Goal: Task Accomplishment & Management: Complete application form

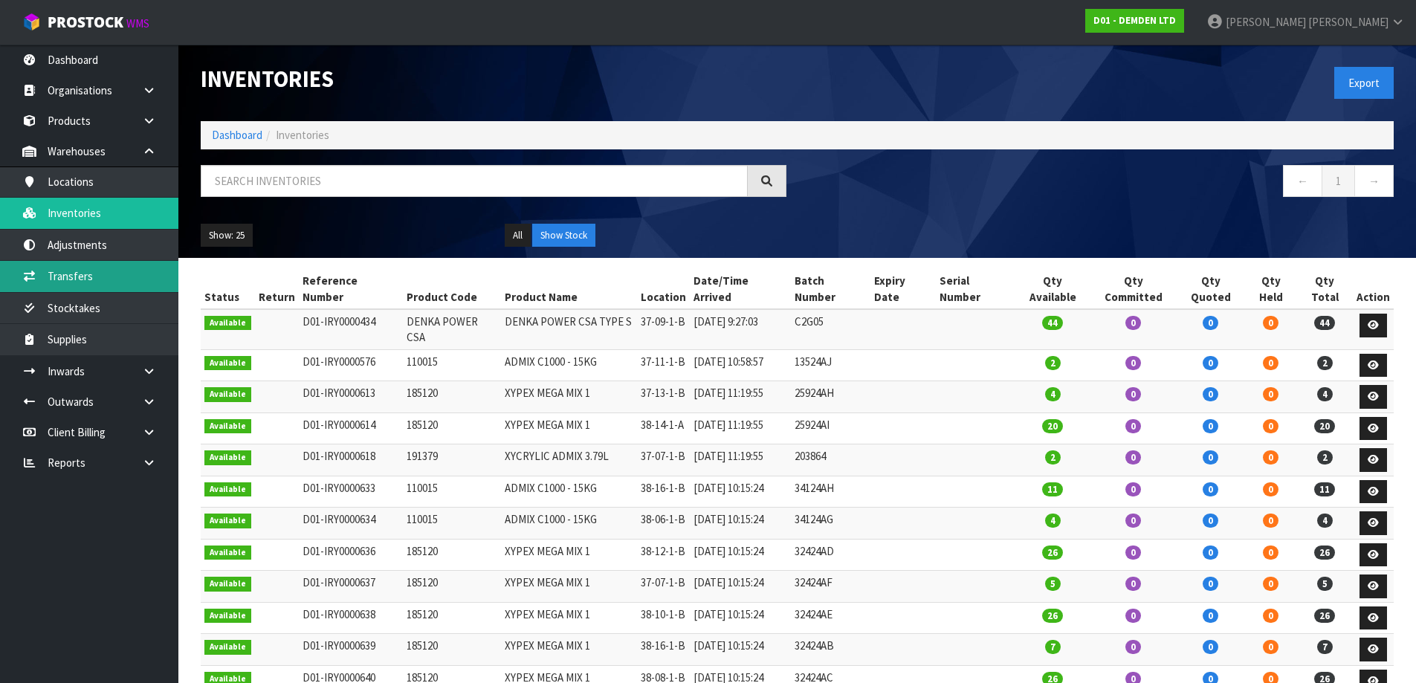
click at [54, 271] on link "Transfers" at bounding box center [89, 276] width 178 height 30
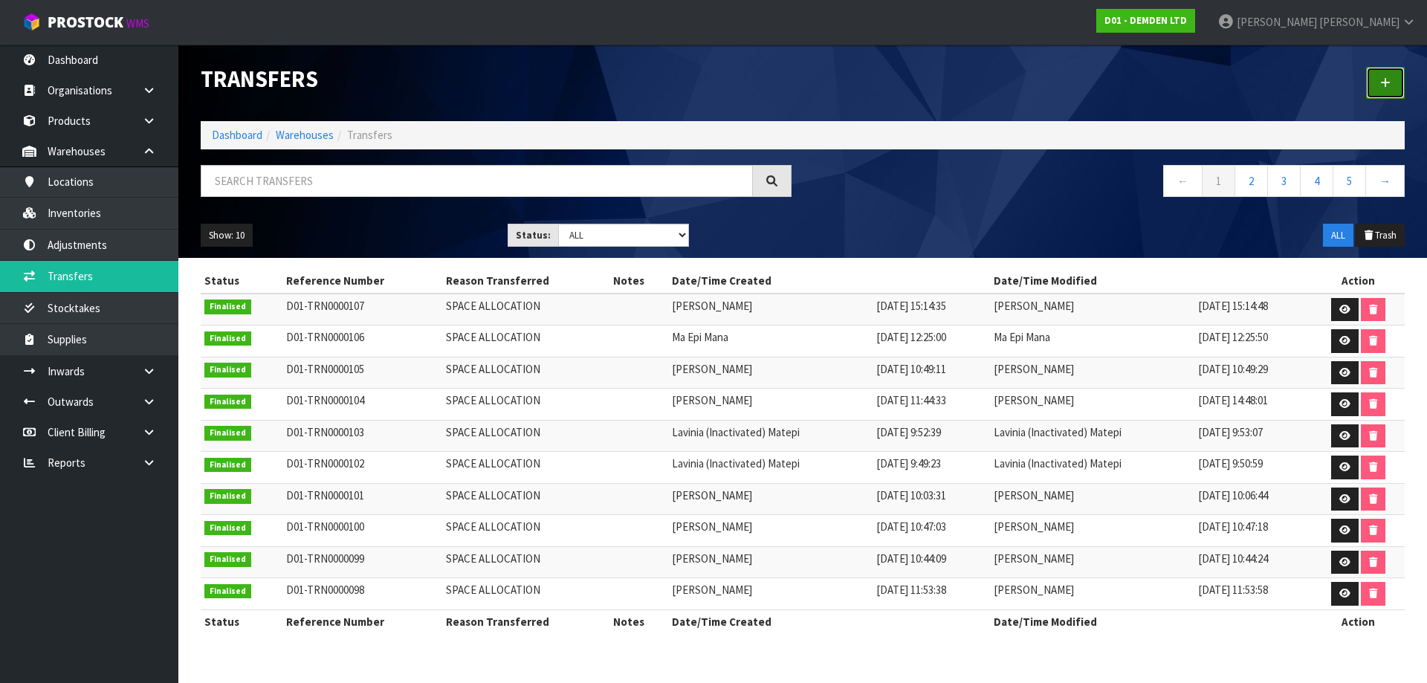
click at [1394, 71] on link at bounding box center [1385, 83] width 39 height 32
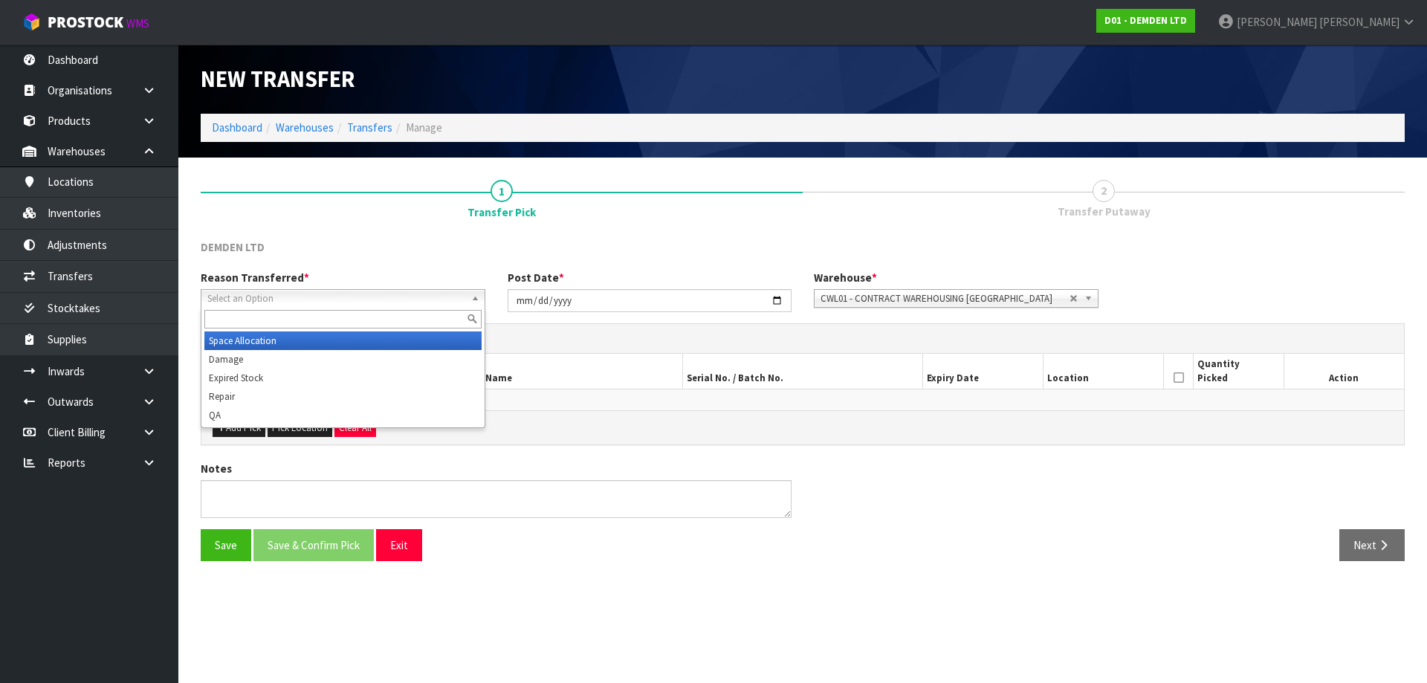
drag, startPoint x: 420, startPoint y: 300, endPoint x: 388, endPoint y: 306, distance: 32.5
click at [419, 302] on span "Select an Option" at bounding box center [336, 299] width 258 height 18
click at [274, 342] on li "Space Allocation" at bounding box center [342, 340] width 277 height 19
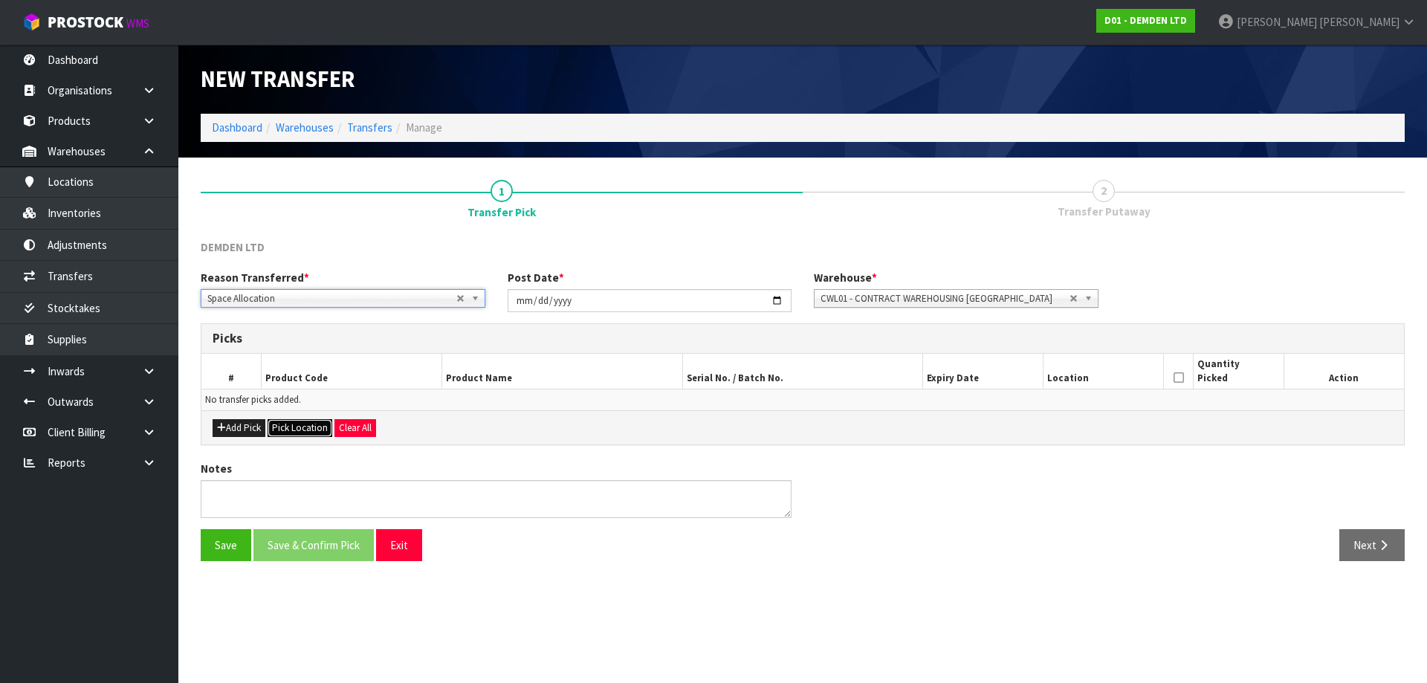
click at [306, 432] on button "Pick Location" at bounding box center [300, 428] width 65 height 18
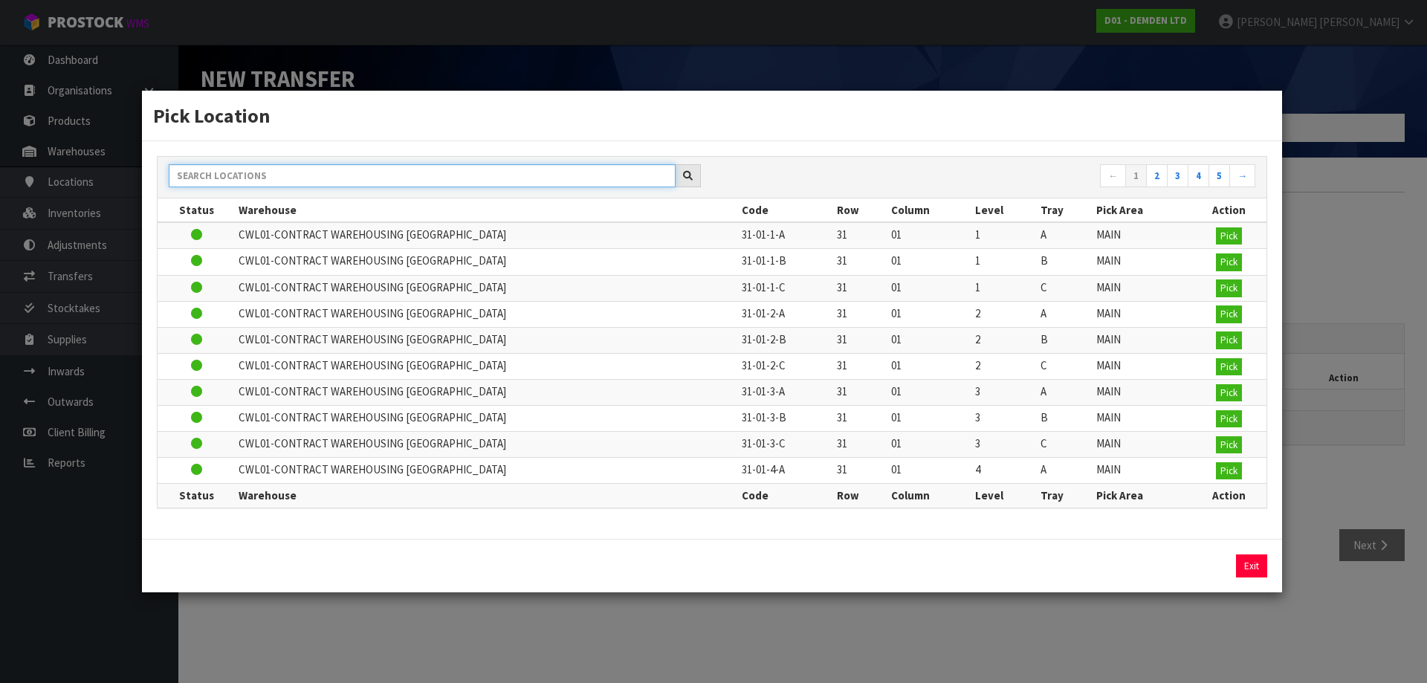
click at [316, 181] on input "text" at bounding box center [422, 175] width 507 height 23
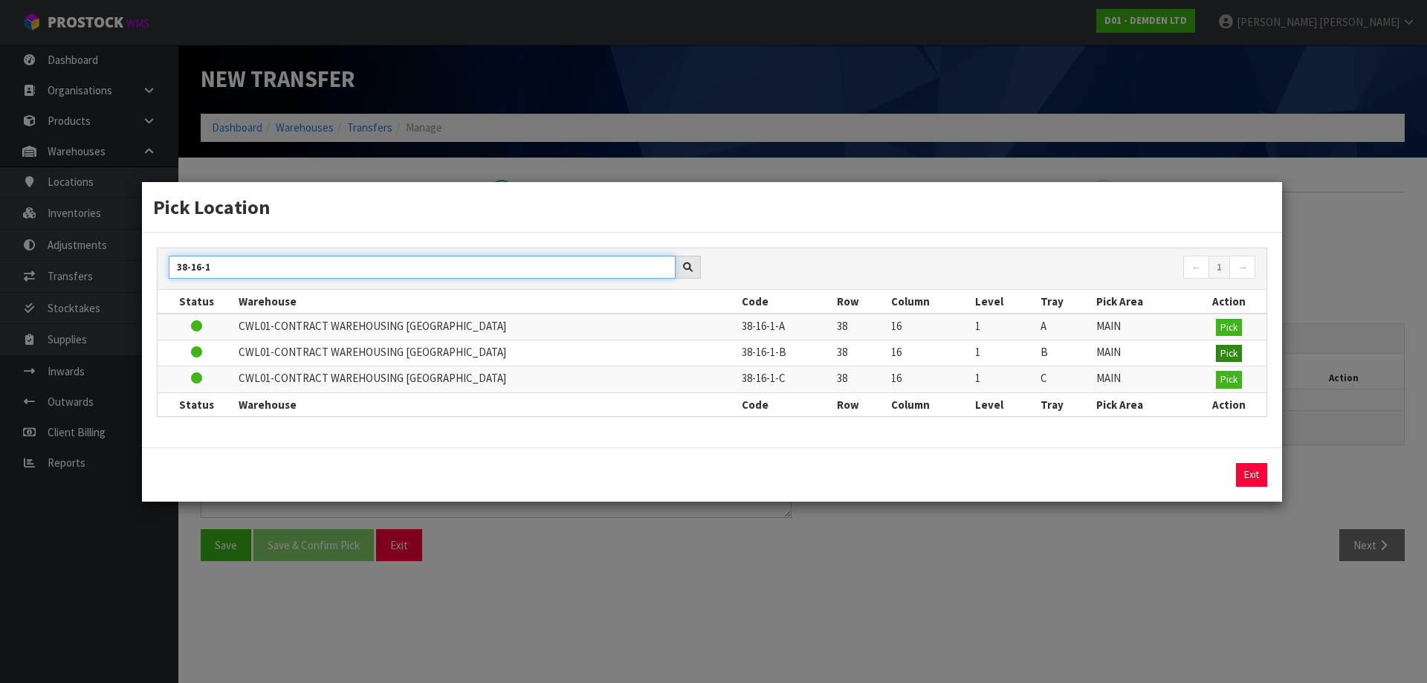
type input "38-16-1"
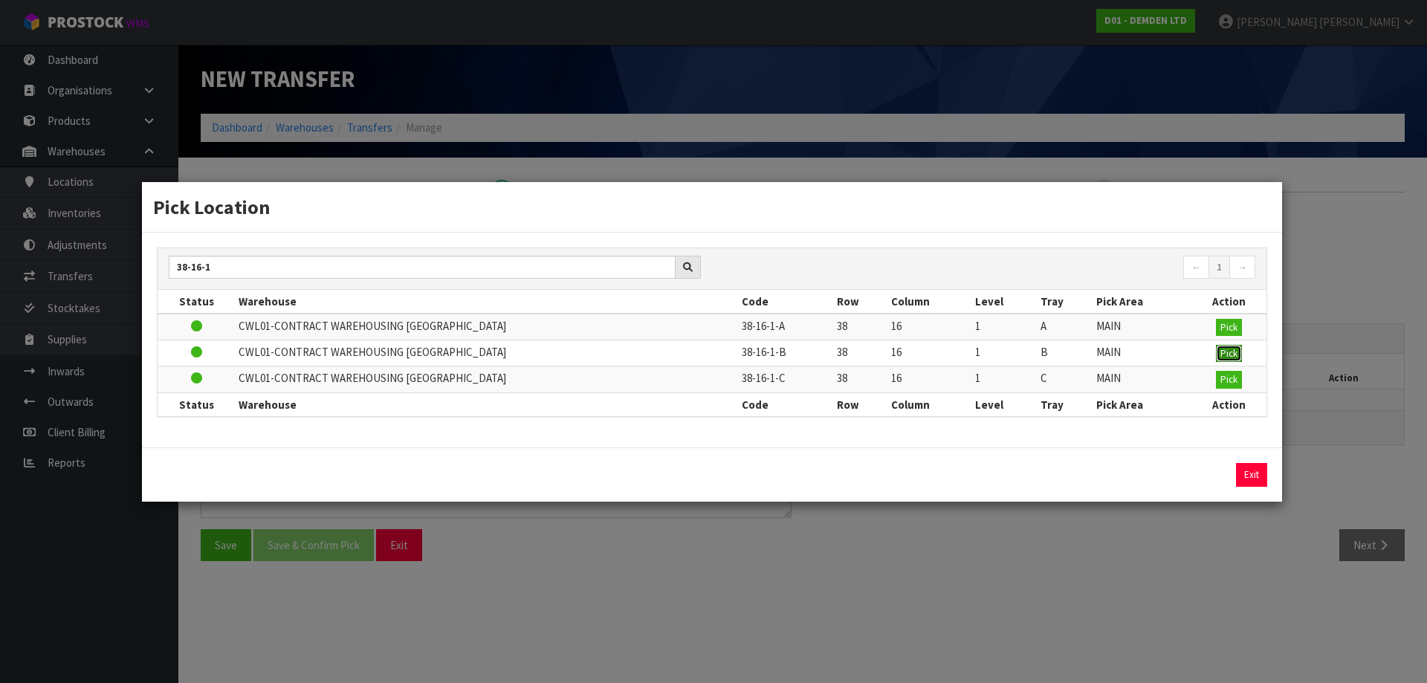
click at [1223, 355] on span "Pick" at bounding box center [1228, 353] width 17 height 13
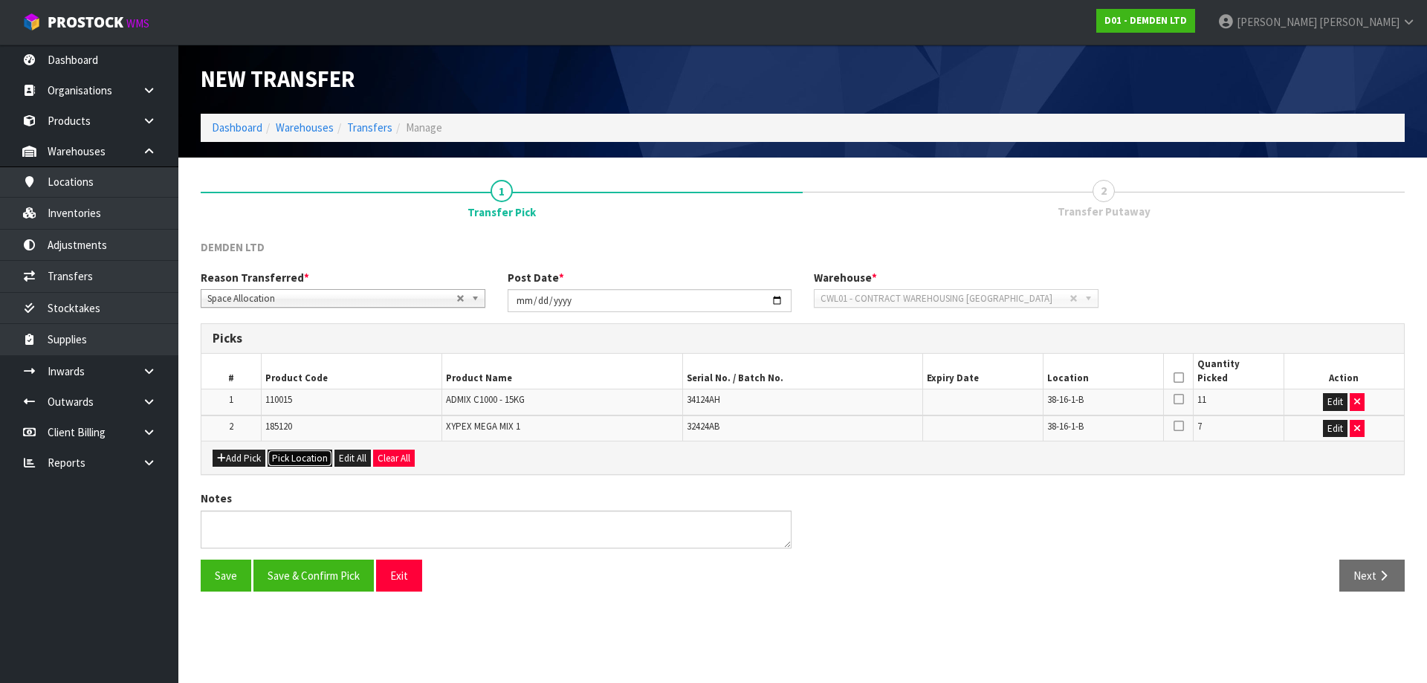
click at [302, 457] on button "Pick Location" at bounding box center [300, 459] width 65 height 18
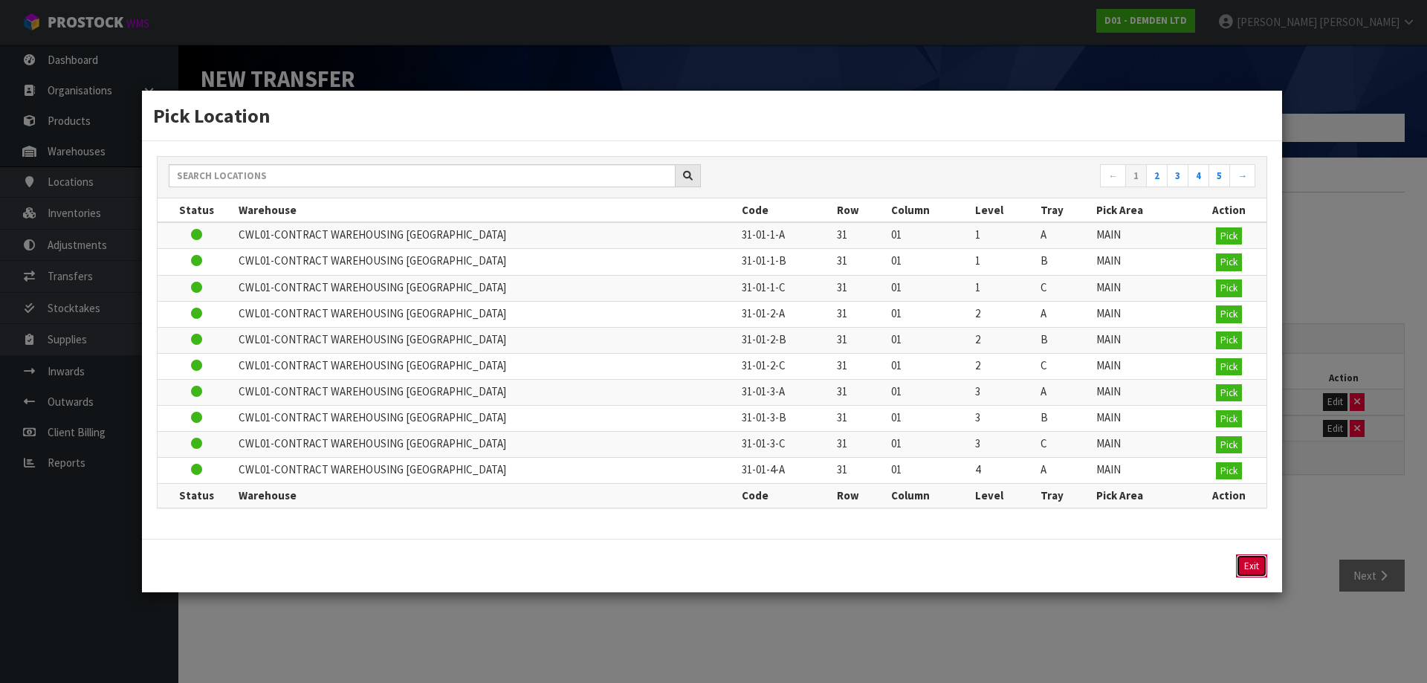
click at [1244, 569] on button "Exit" at bounding box center [1251, 566] width 31 height 24
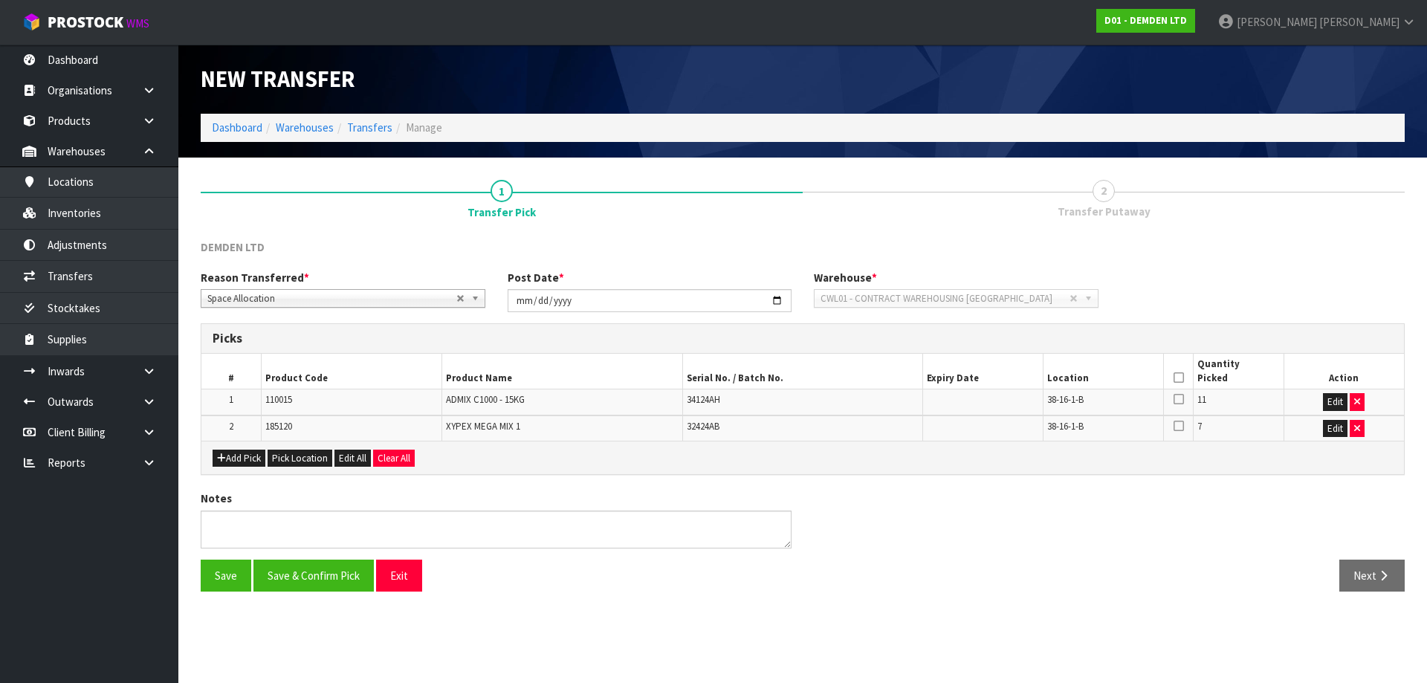
click at [1177, 378] on icon at bounding box center [1179, 378] width 10 height 1
click at [337, 572] on button "Save & Confirm Pick" at bounding box center [313, 576] width 120 height 32
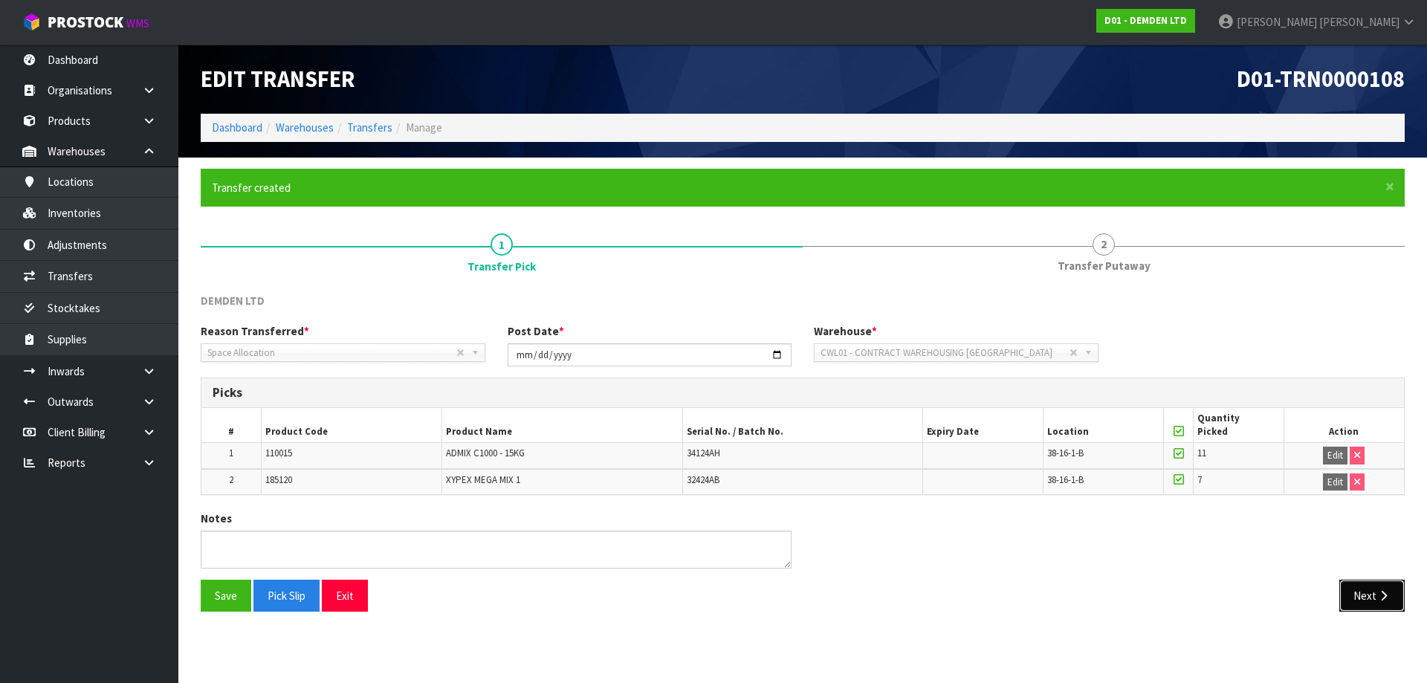
click at [1369, 602] on button "Next" at bounding box center [1371, 596] width 65 height 32
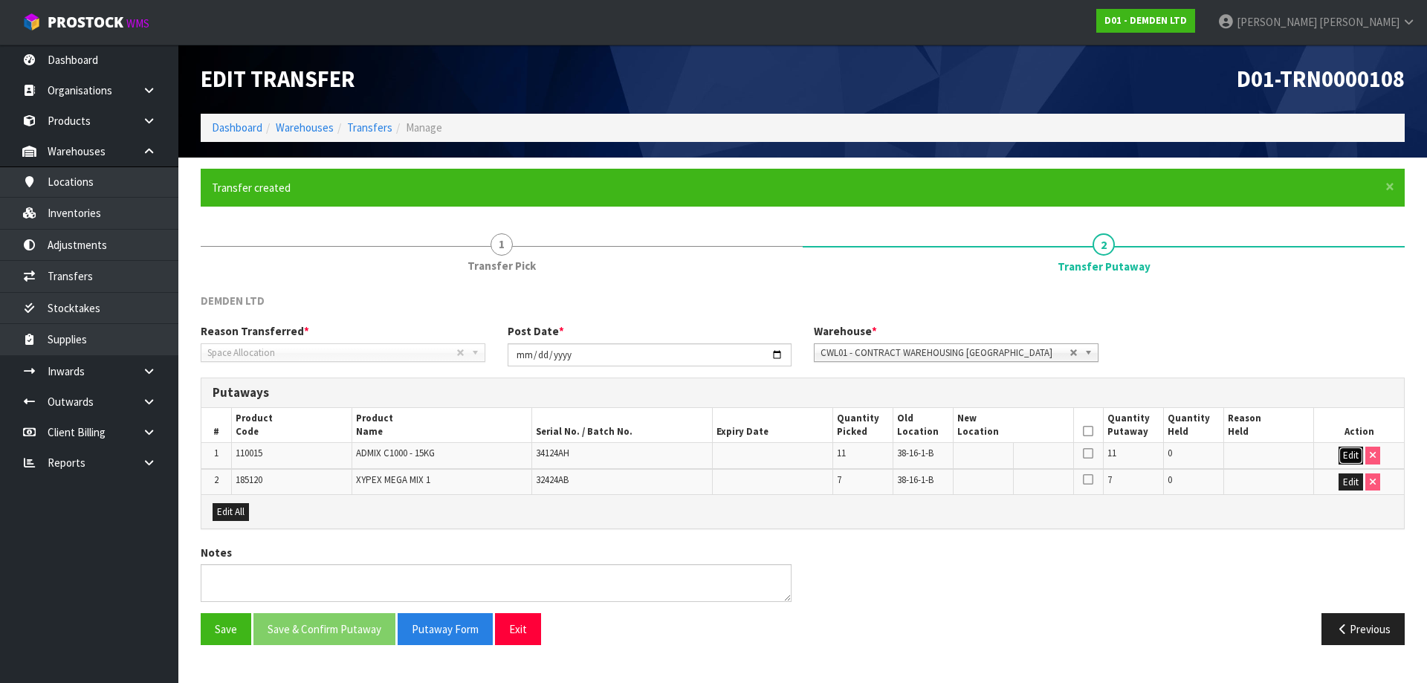
click at [1348, 459] on button "Edit" at bounding box center [1351, 456] width 25 height 18
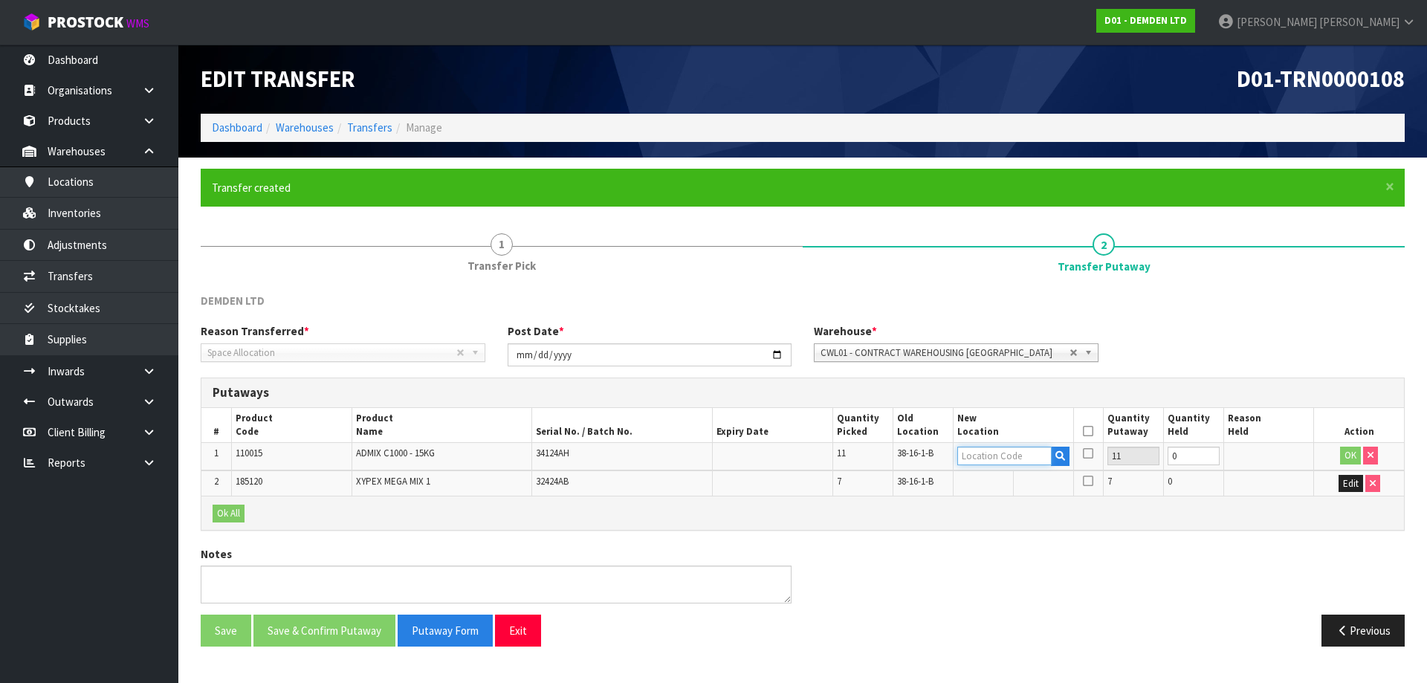
click at [1024, 452] on input "text" at bounding box center [1004, 456] width 94 height 19
type input "36-32-1"
click at [1030, 502] on link "36-32-1 -B" at bounding box center [1016, 501] width 117 height 20
type input "36-32-1-B"
click at [1342, 450] on button "OK" at bounding box center [1350, 456] width 21 height 18
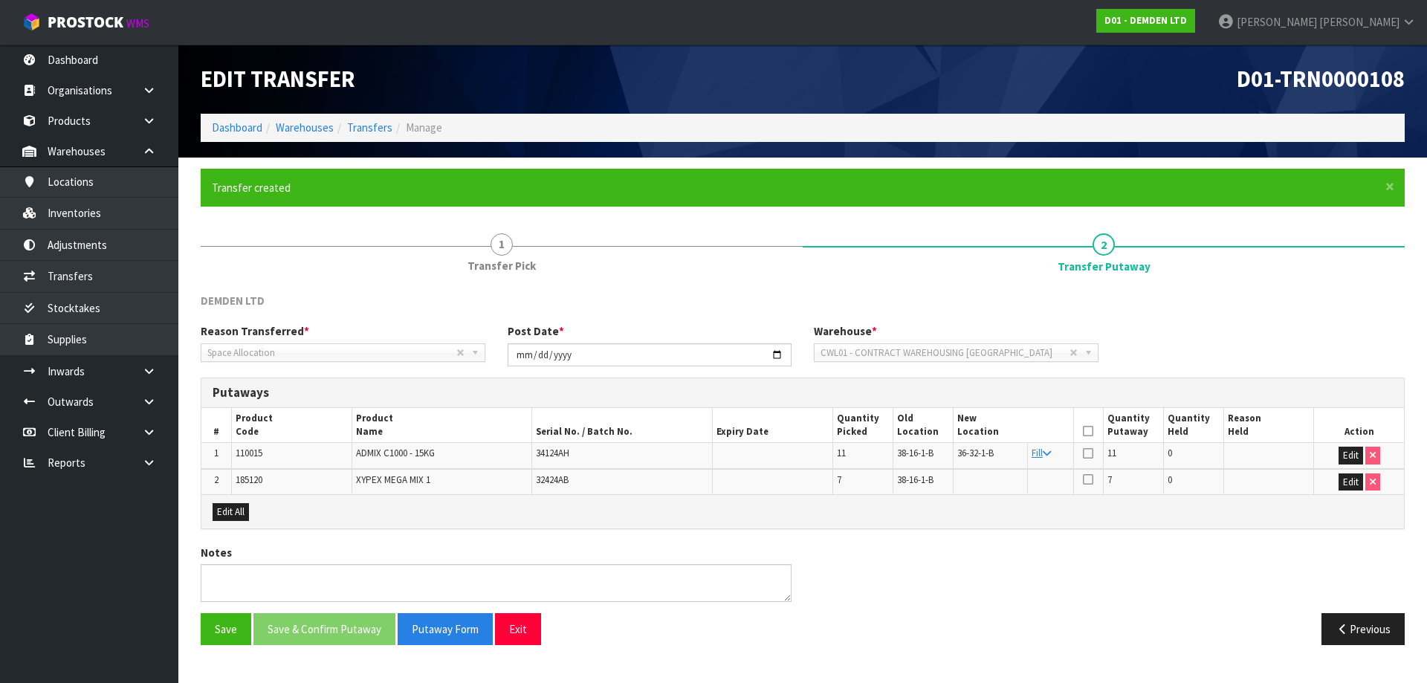
click at [1055, 452] on td "Fill" at bounding box center [1050, 456] width 46 height 26
click at [1043, 453] on link "Fill" at bounding box center [1041, 453] width 19 height 13
click at [1083, 432] on icon at bounding box center [1088, 431] width 10 height 1
click at [294, 637] on button "Save & Confirm Putaway" at bounding box center [324, 629] width 142 height 32
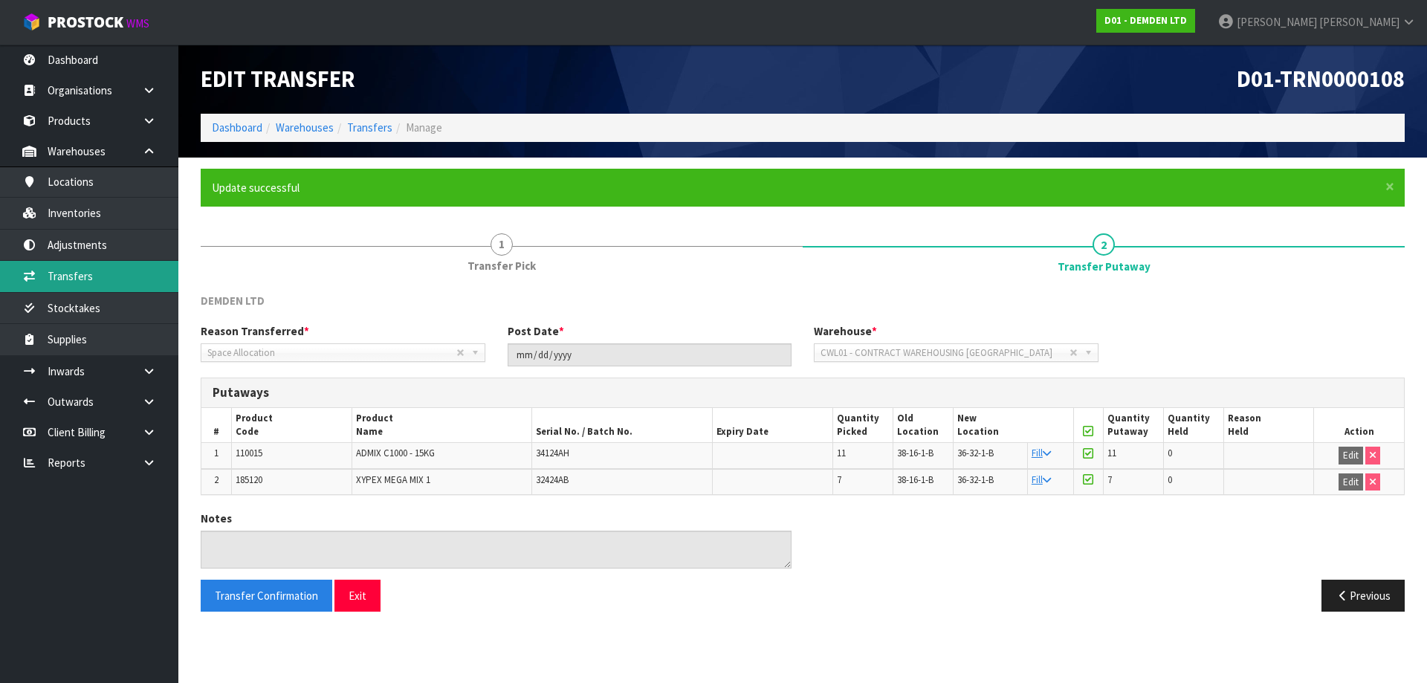
click at [108, 279] on link "Transfers" at bounding box center [89, 276] width 178 height 30
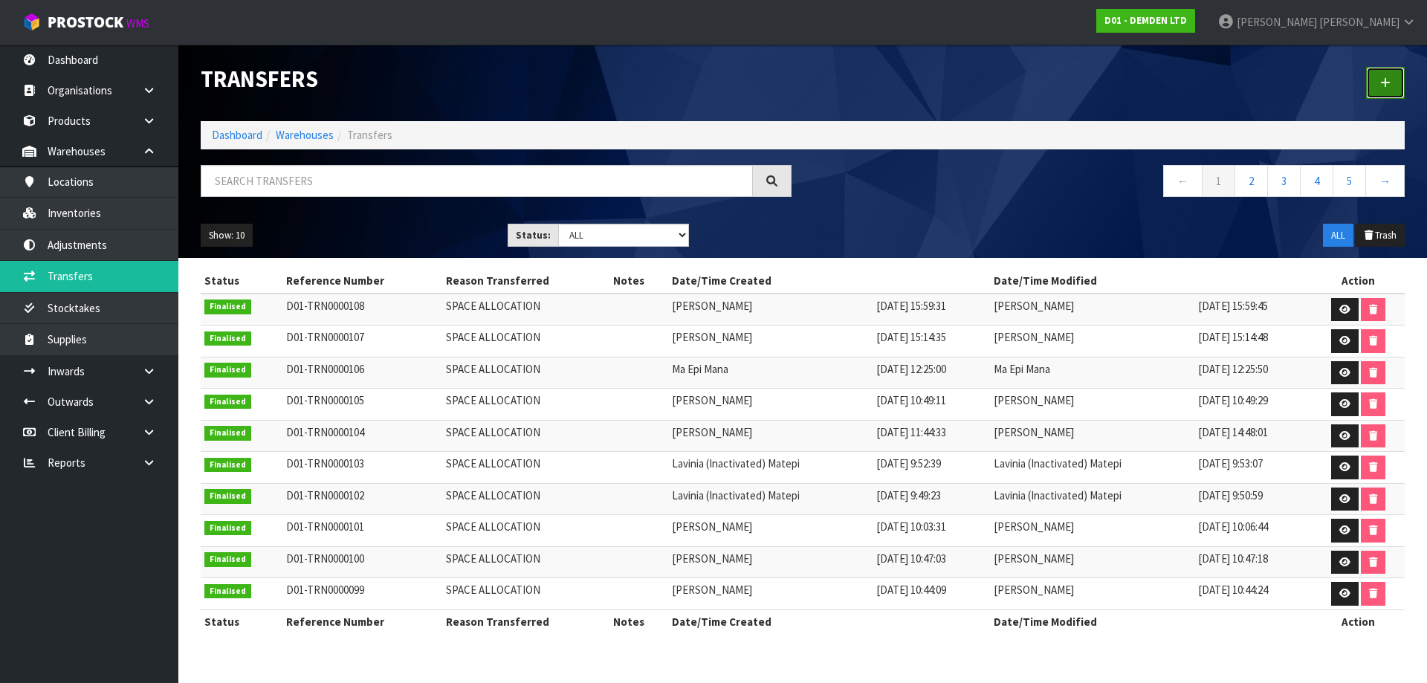
click at [1387, 84] on icon at bounding box center [1385, 82] width 10 height 11
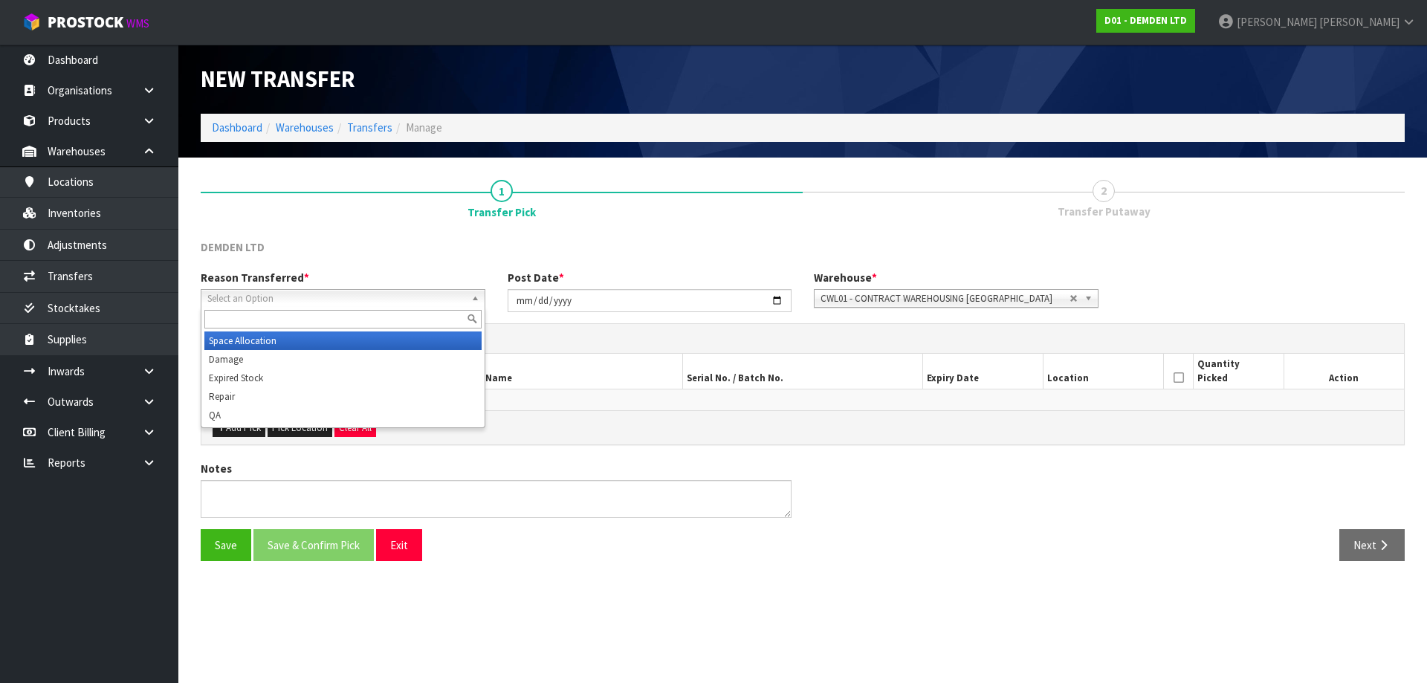
click at [433, 297] on span "Select an Option" at bounding box center [336, 299] width 258 height 18
click at [262, 346] on li "Space Allocation" at bounding box center [342, 340] width 277 height 19
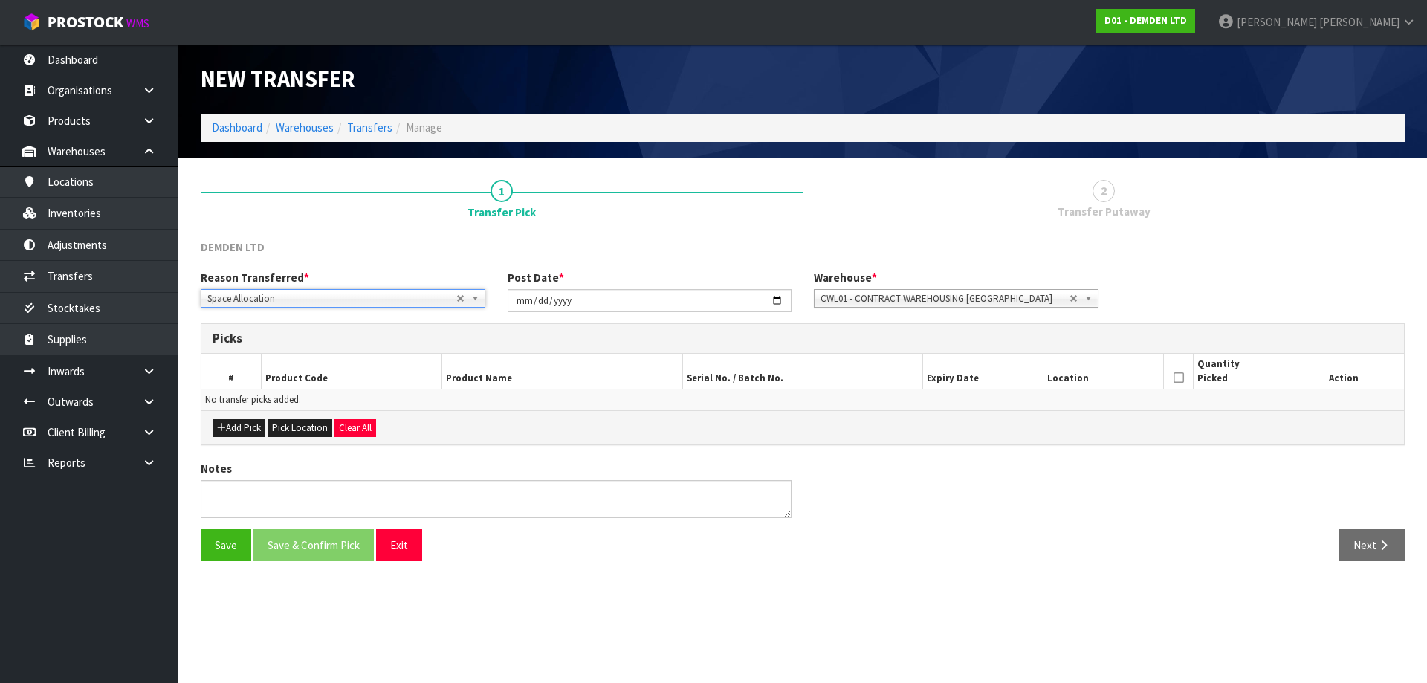
click at [304, 439] on div "Add Pick Pick Location Clear All" at bounding box center [802, 426] width 1203 height 33
click at [303, 429] on button "Pick Location" at bounding box center [300, 428] width 65 height 18
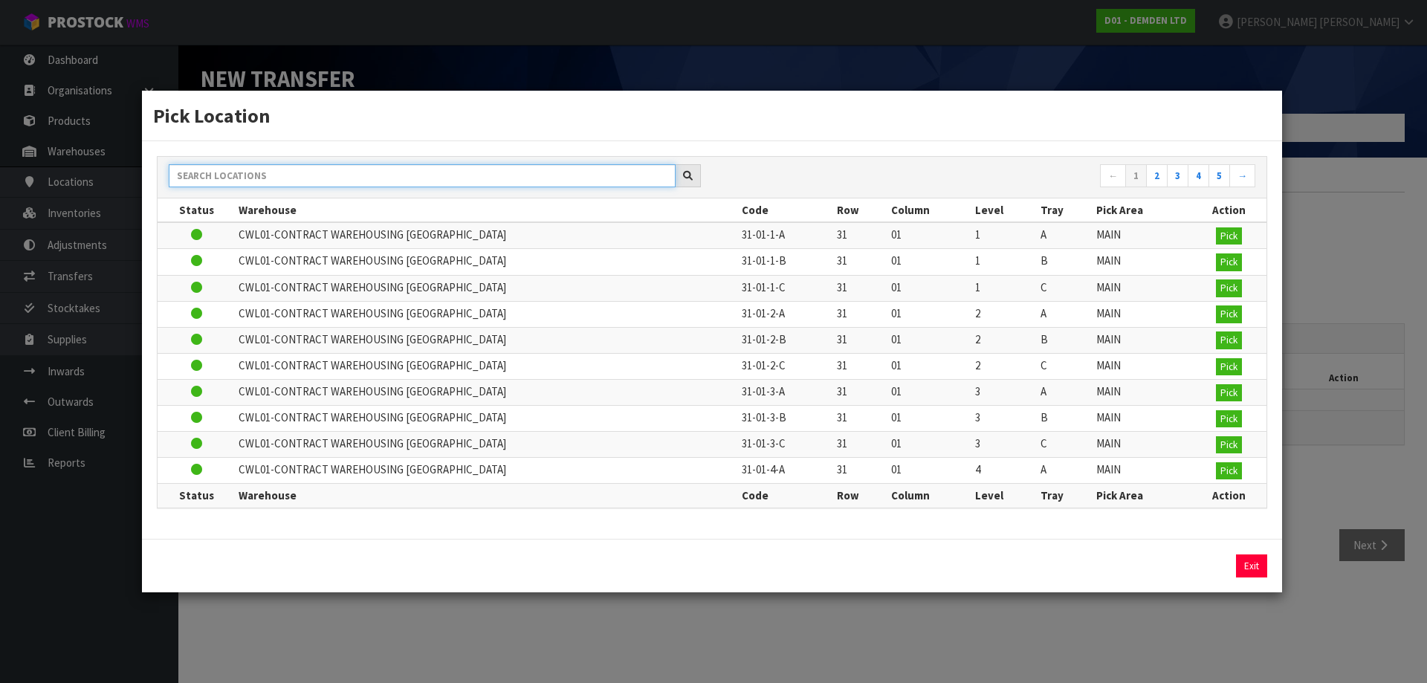
click at [294, 170] on input "text" at bounding box center [422, 175] width 507 height 23
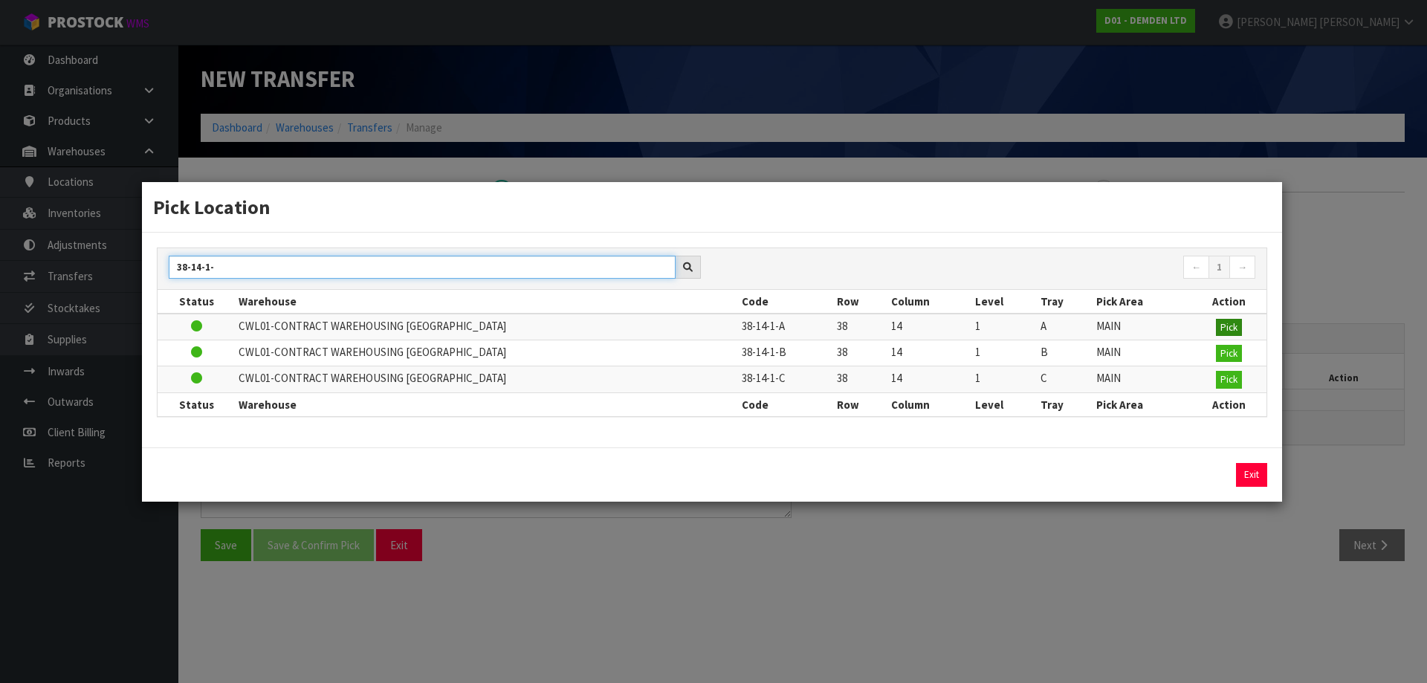
type input "38-14-1-"
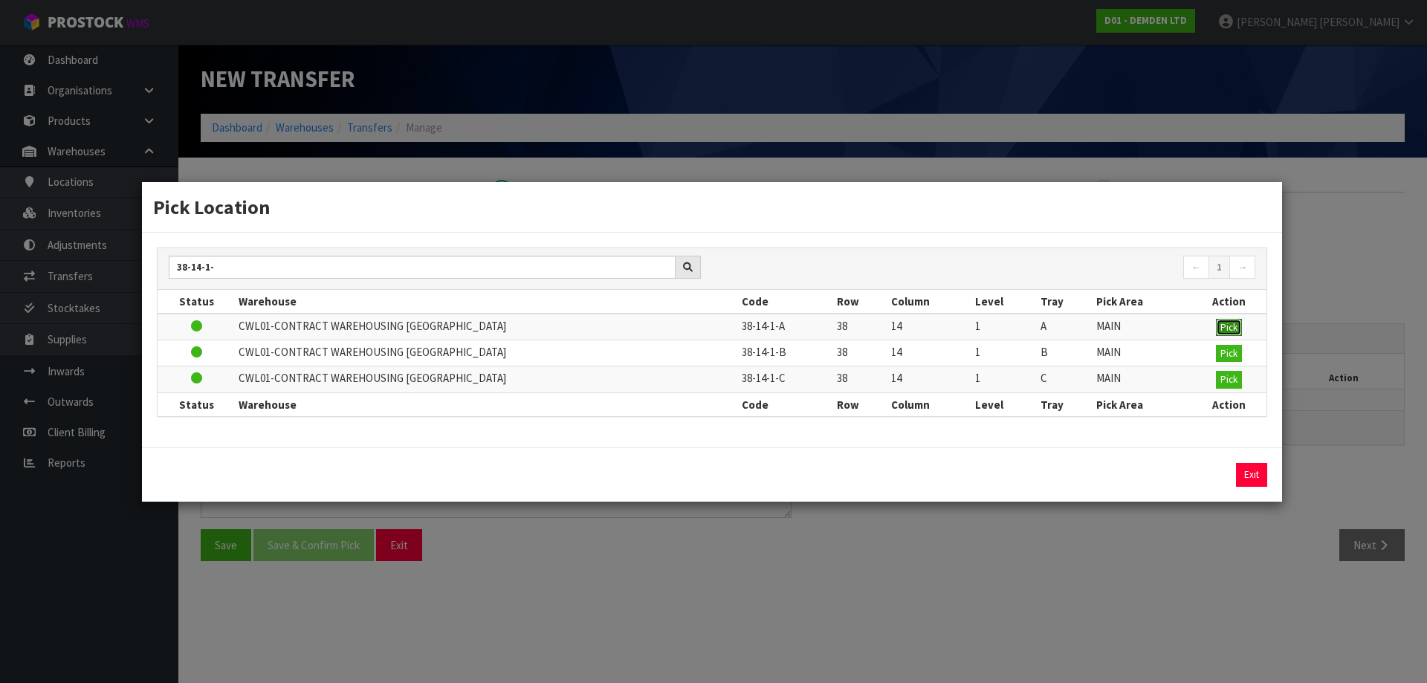
click at [1234, 323] on span "Pick" at bounding box center [1228, 327] width 17 height 13
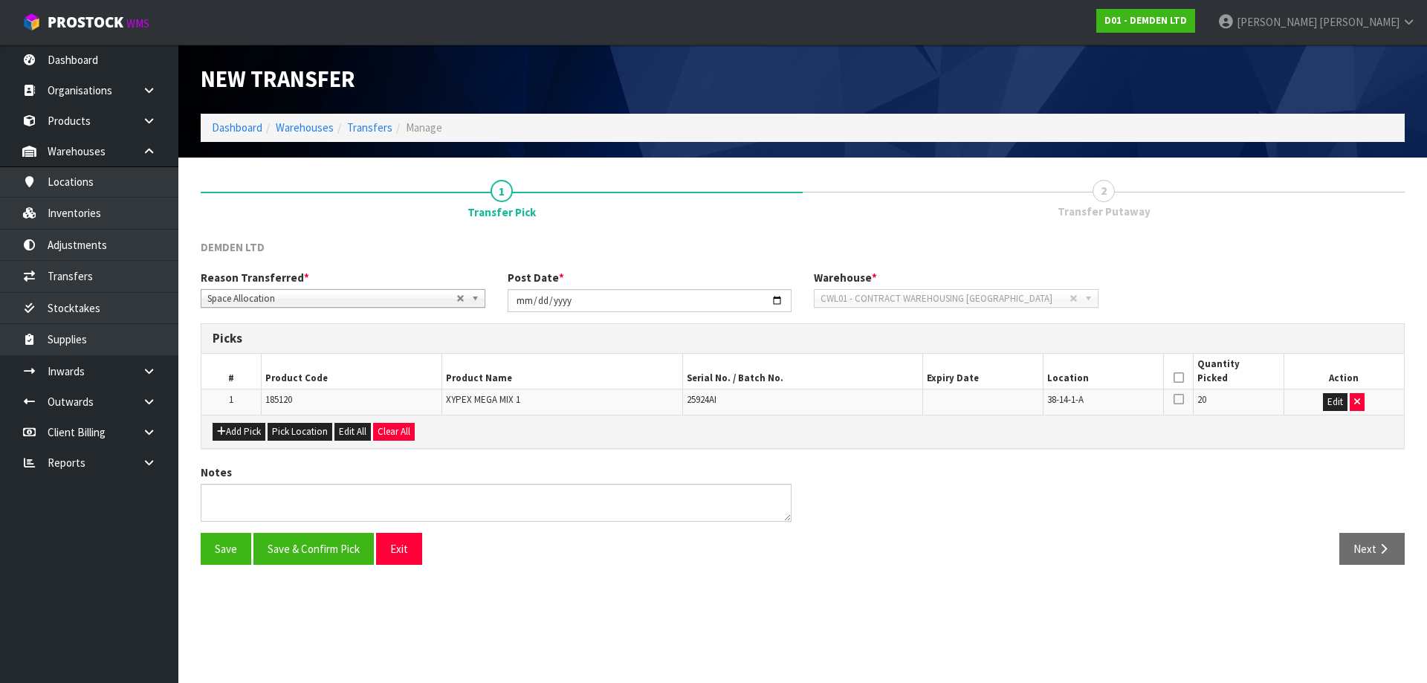
click at [1176, 378] on icon at bounding box center [1179, 378] width 10 height 1
click at [285, 427] on button "Pick Location" at bounding box center [300, 432] width 65 height 18
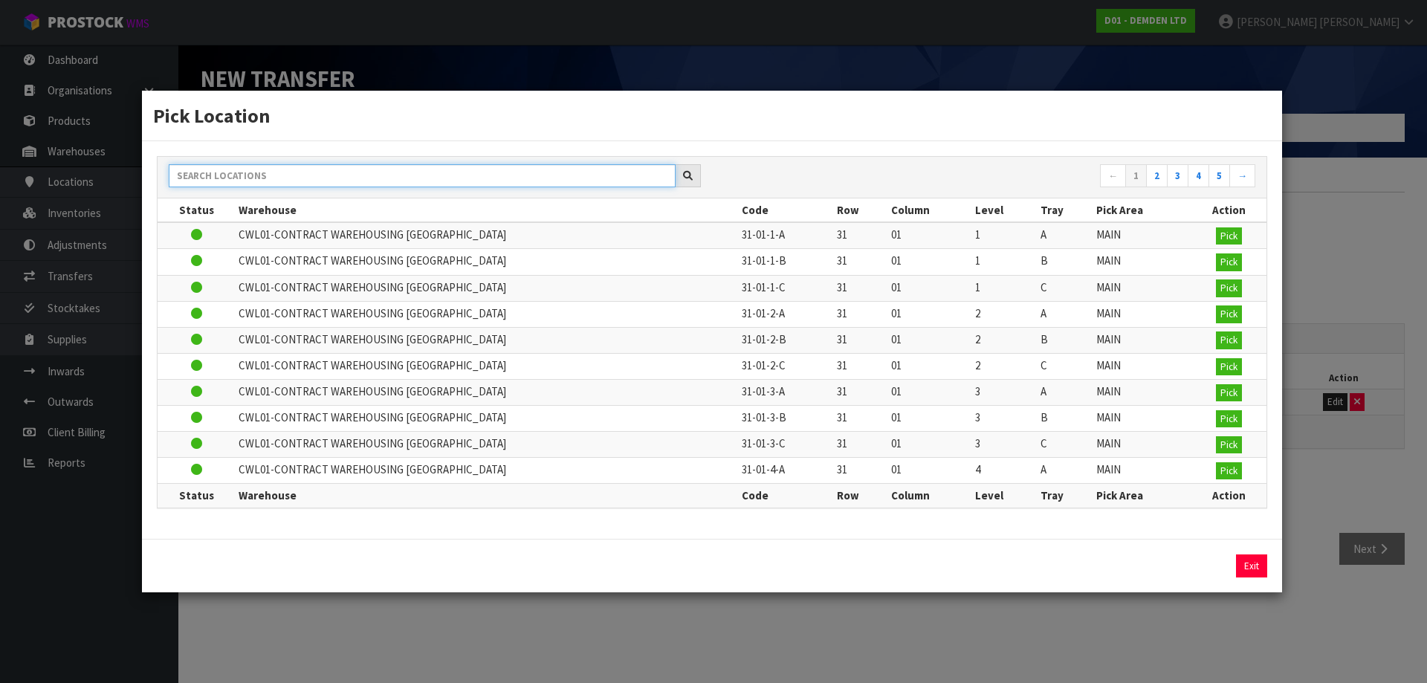
click at [262, 175] on input "text" at bounding box center [422, 175] width 507 height 23
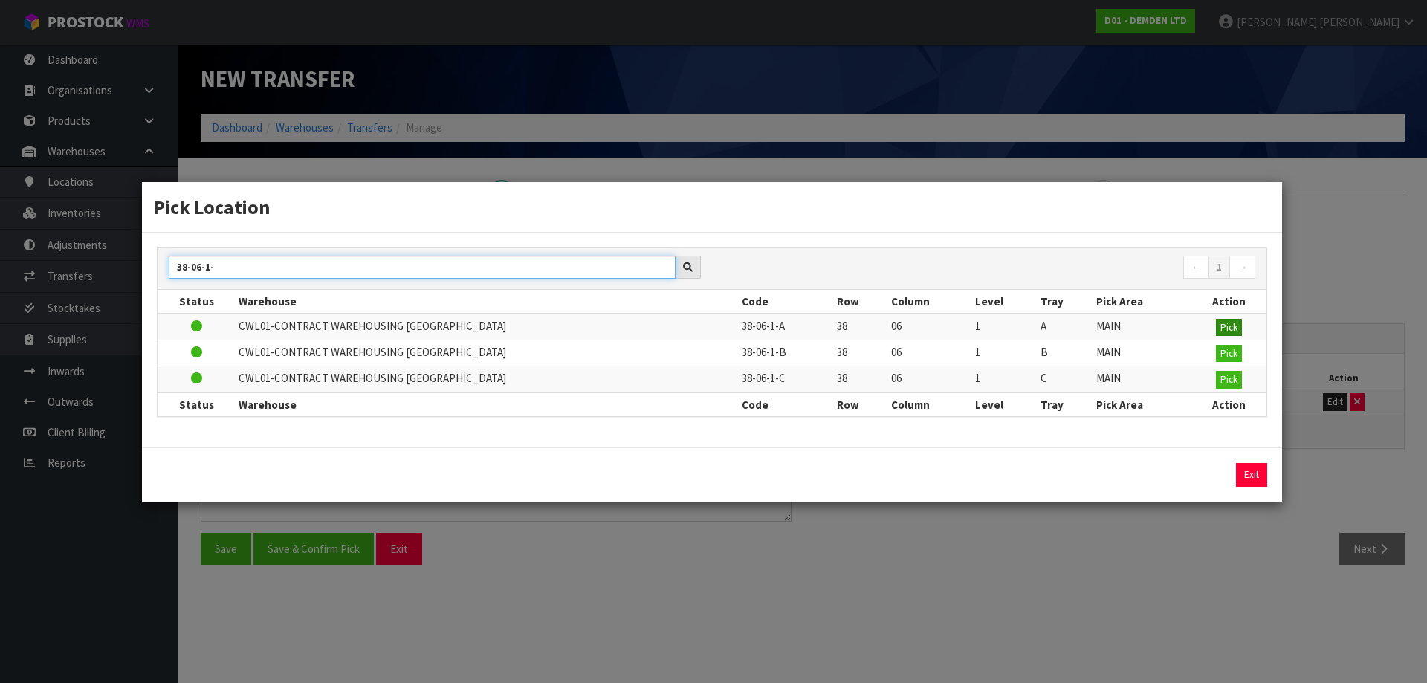
type input "38-06-1-"
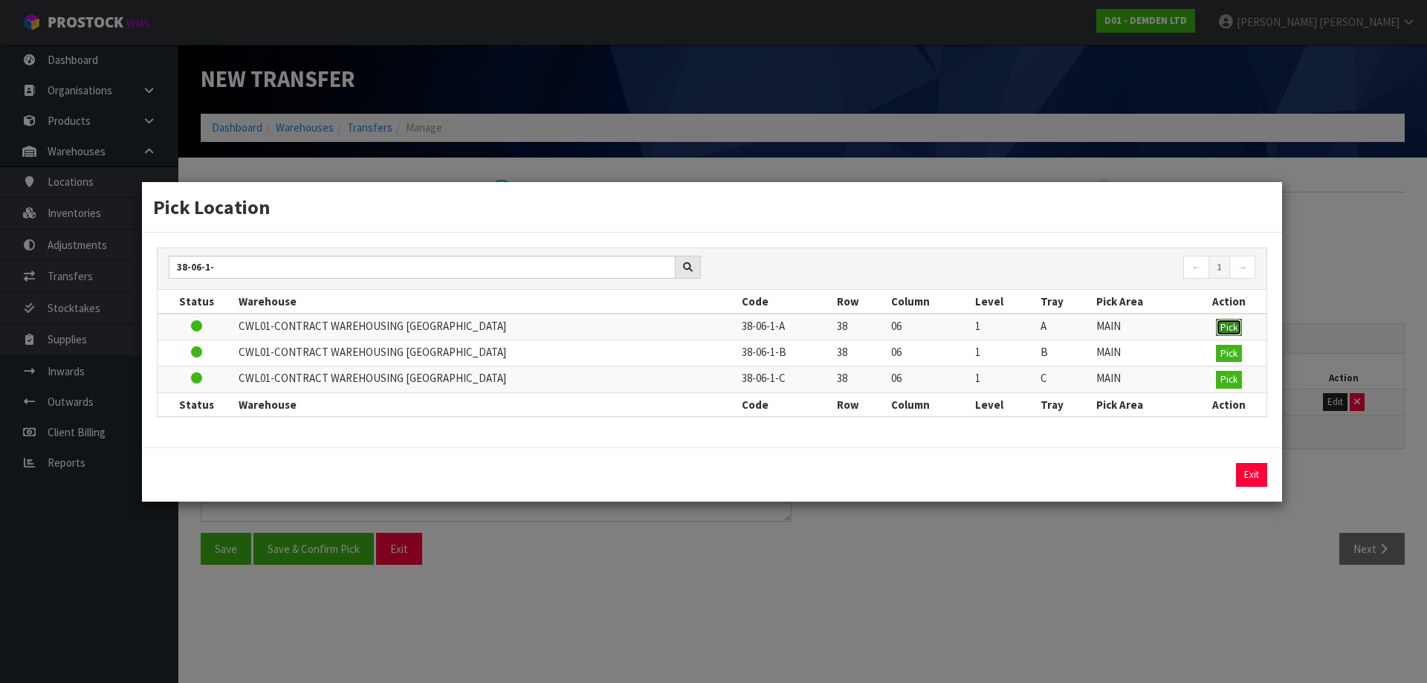
click at [1230, 330] on span "Pick" at bounding box center [1228, 327] width 17 height 13
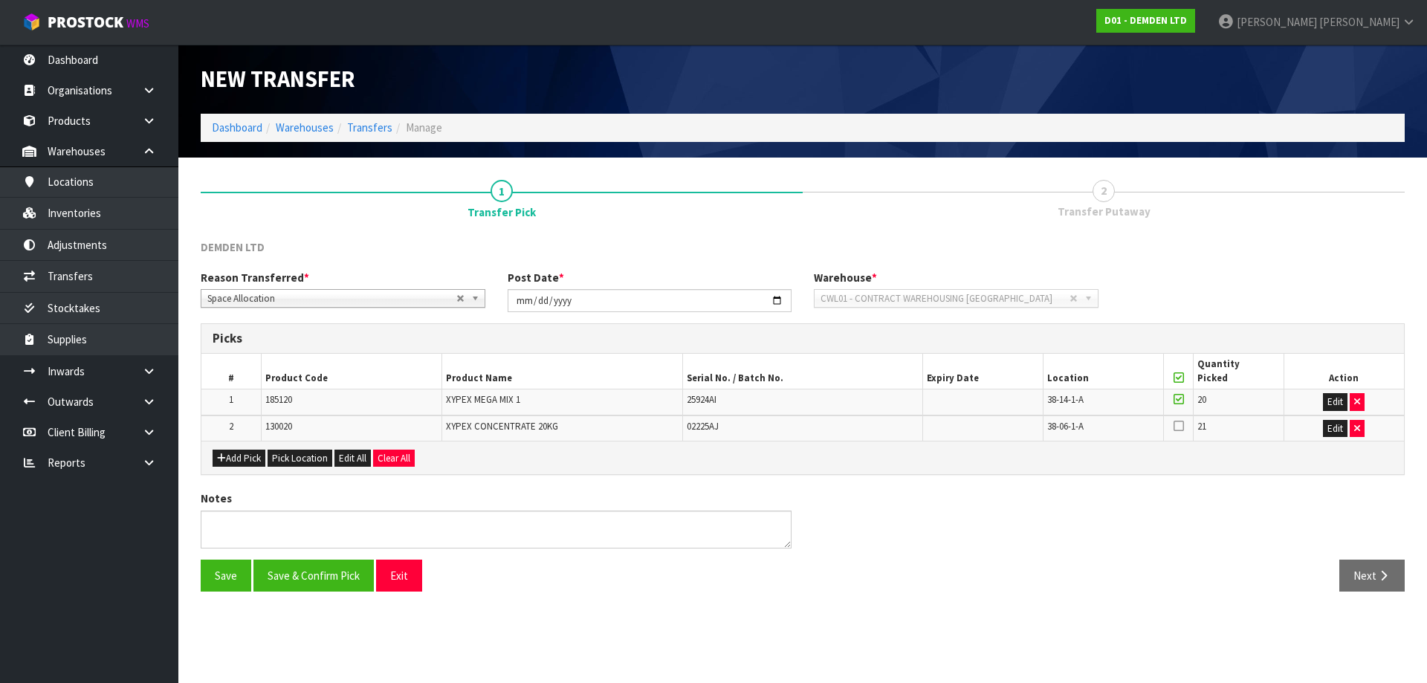
click at [1179, 425] on icon at bounding box center [1179, 426] width 10 height 12
click at [0, 0] on input "checkbox" at bounding box center [0, 0] width 0 height 0
click at [337, 571] on button "Save & Confirm Pick" at bounding box center [313, 576] width 120 height 32
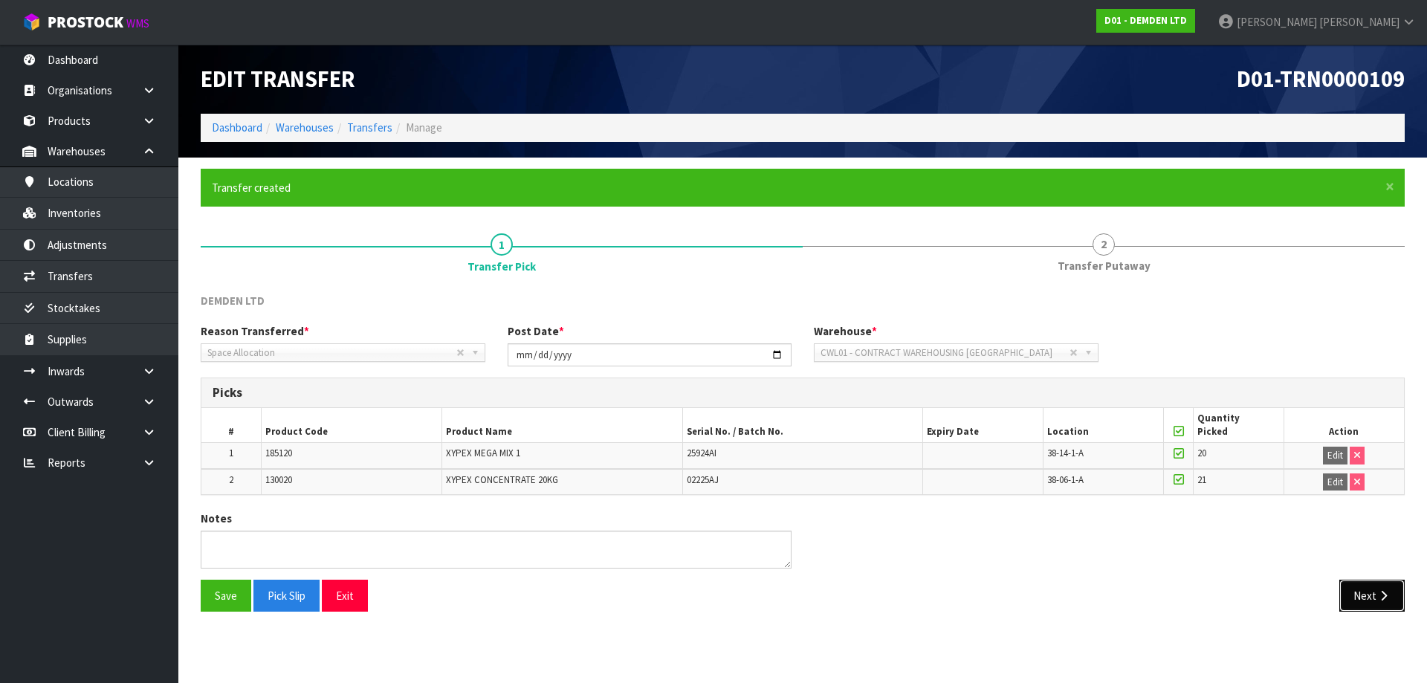
click at [1383, 586] on button "Next" at bounding box center [1371, 596] width 65 height 32
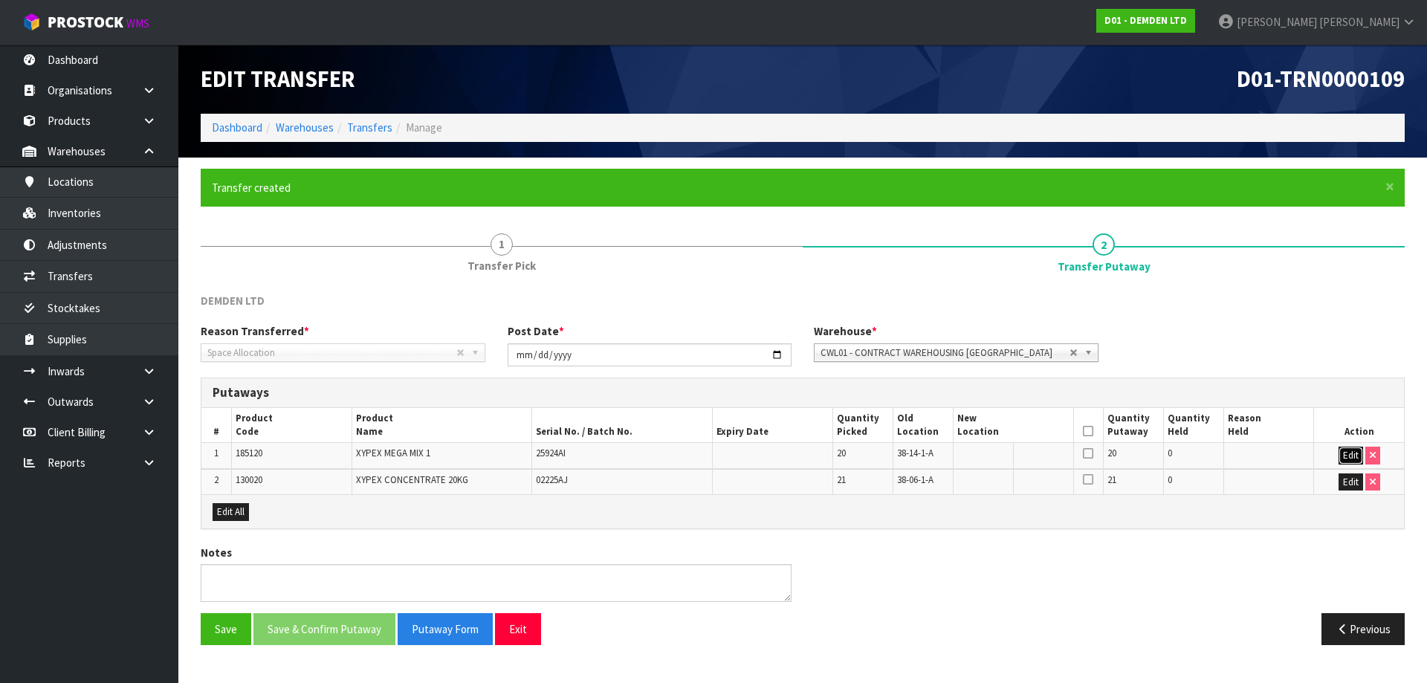
click at [1352, 459] on button "Edit" at bounding box center [1351, 456] width 25 height 18
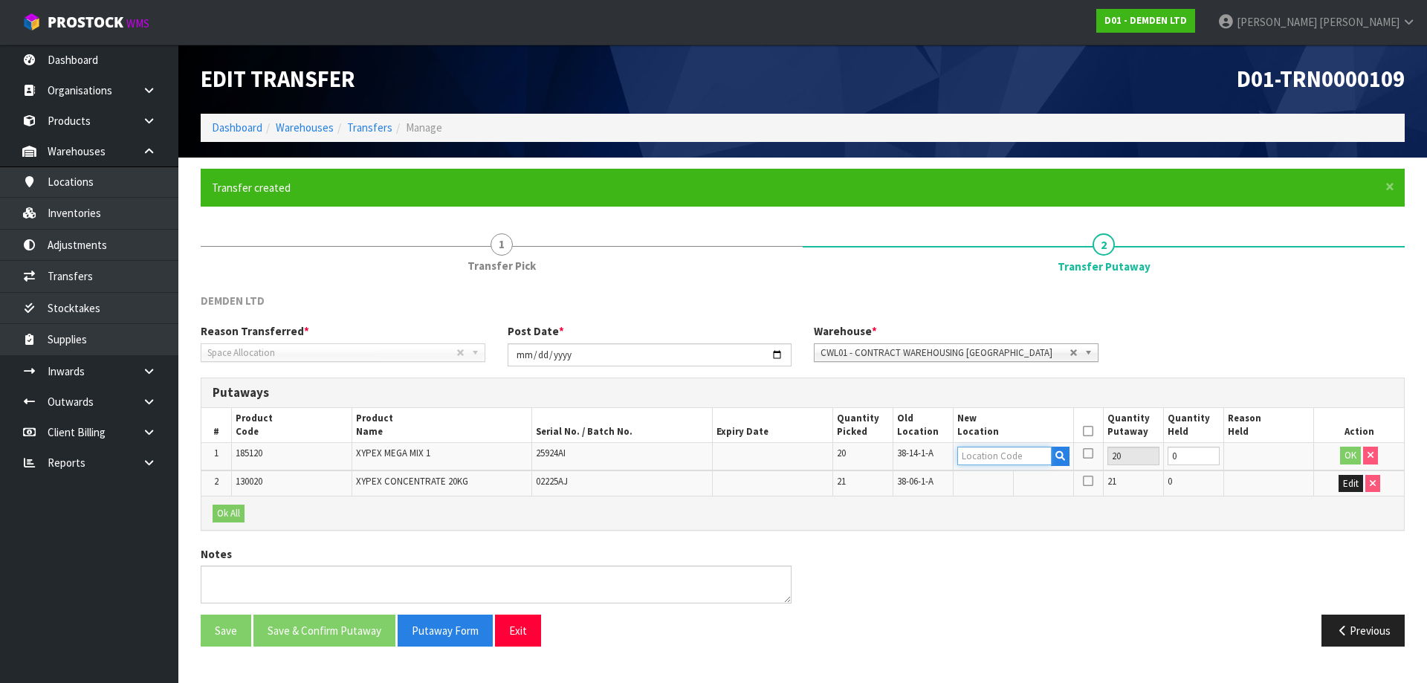
click at [1009, 462] on input "text" at bounding box center [1004, 456] width 94 height 19
type input "36-30-1-A"
click at [1347, 450] on button "OK" at bounding box center [1350, 456] width 21 height 18
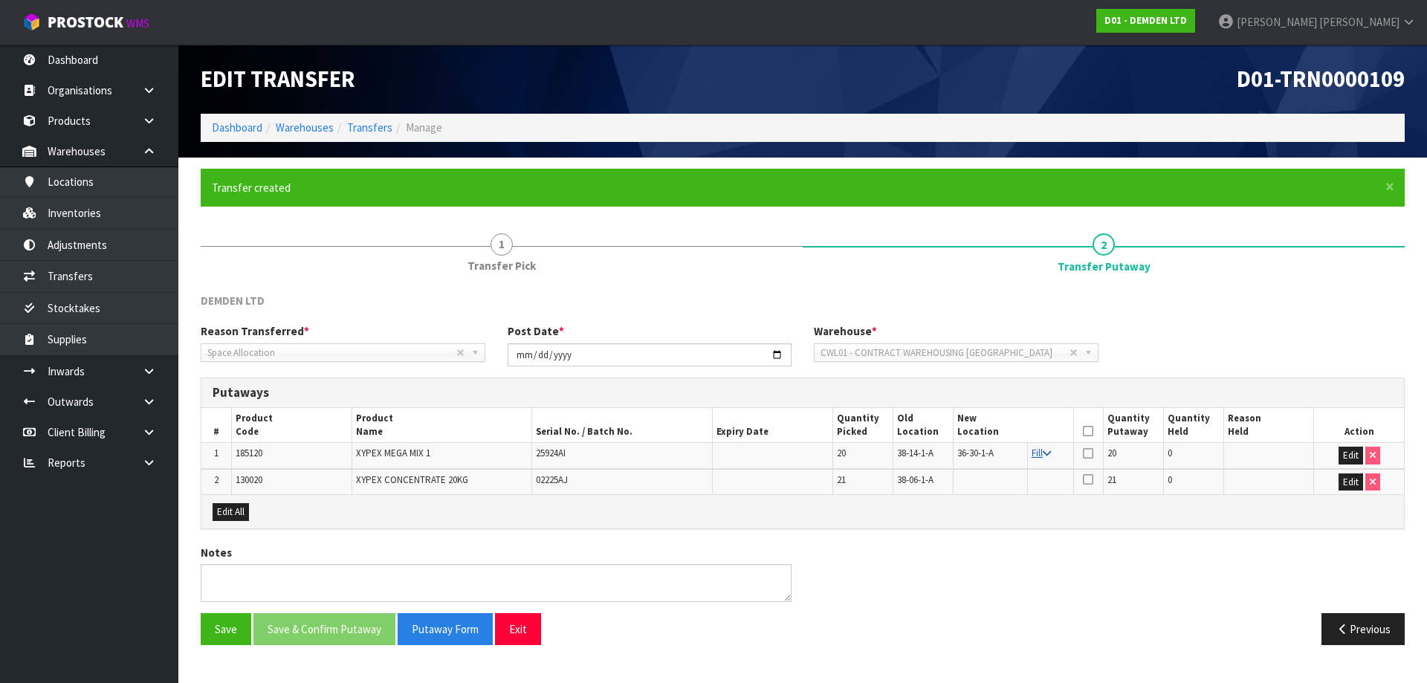
click at [1044, 452] on icon at bounding box center [1047, 454] width 8 height 10
click at [1354, 483] on button "Edit" at bounding box center [1351, 482] width 25 height 18
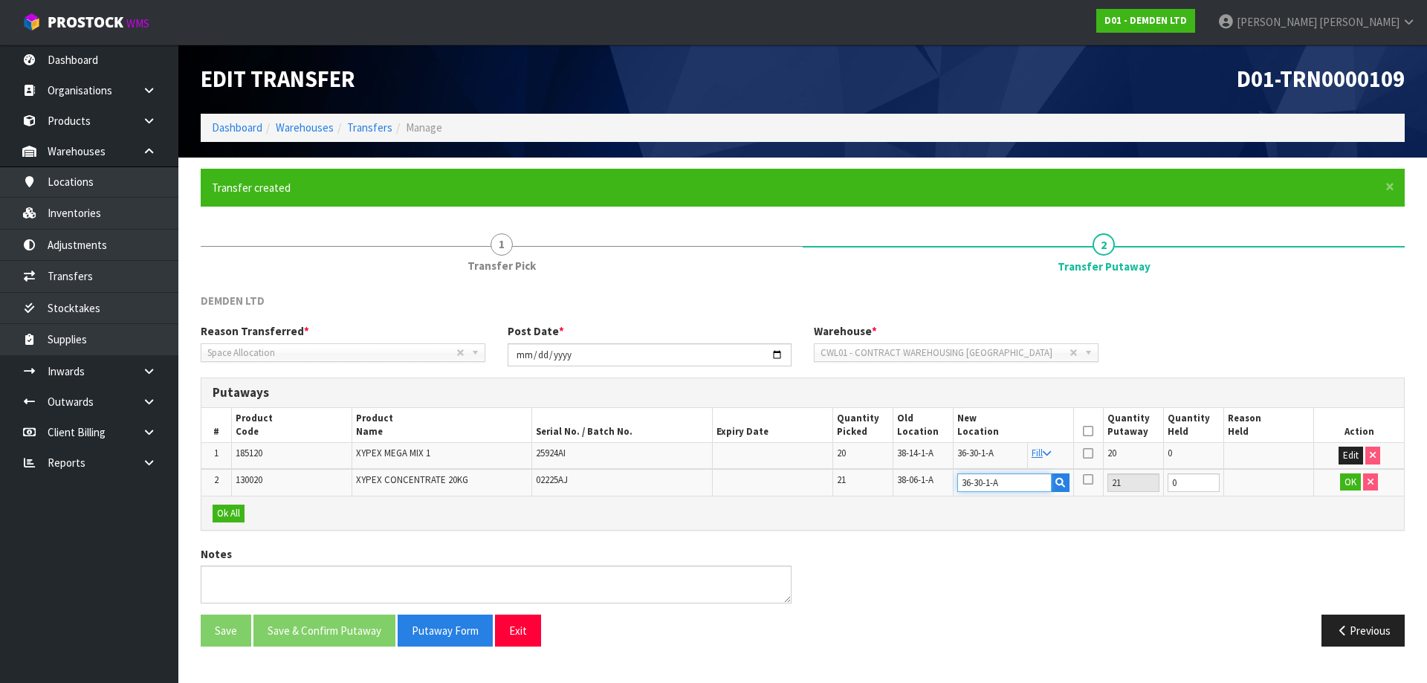
click at [1017, 479] on input "36-30-1-A" at bounding box center [1004, 482] width 94 height 19
type input "36-30-1-B"
click at [1351, 485] on button "OK" at bounding box center [1350, 482] width 21 height 18
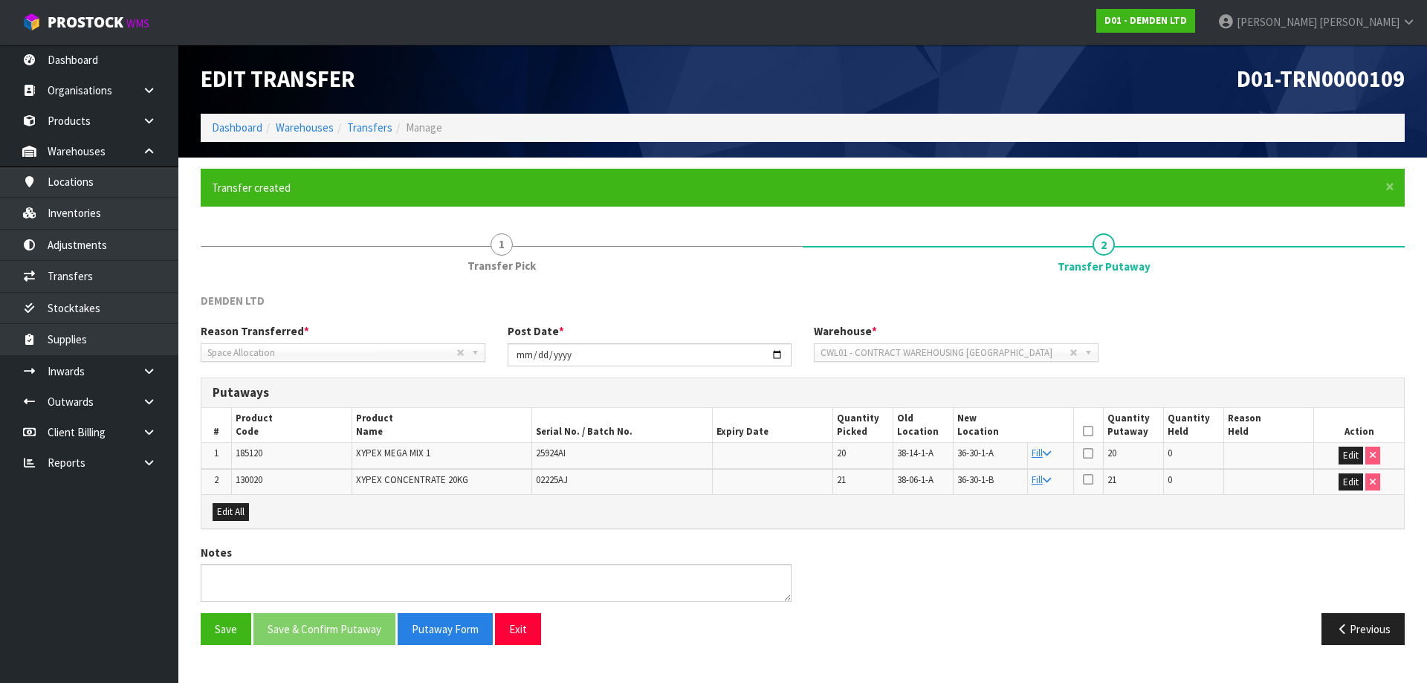
click at [1085, 432] on icon at bounding box center [1088, 431] width 10 height 1
click at [331, 640] on button "Save & Confirm Putaway" at bounding box center [324, 629] width 142 height 32
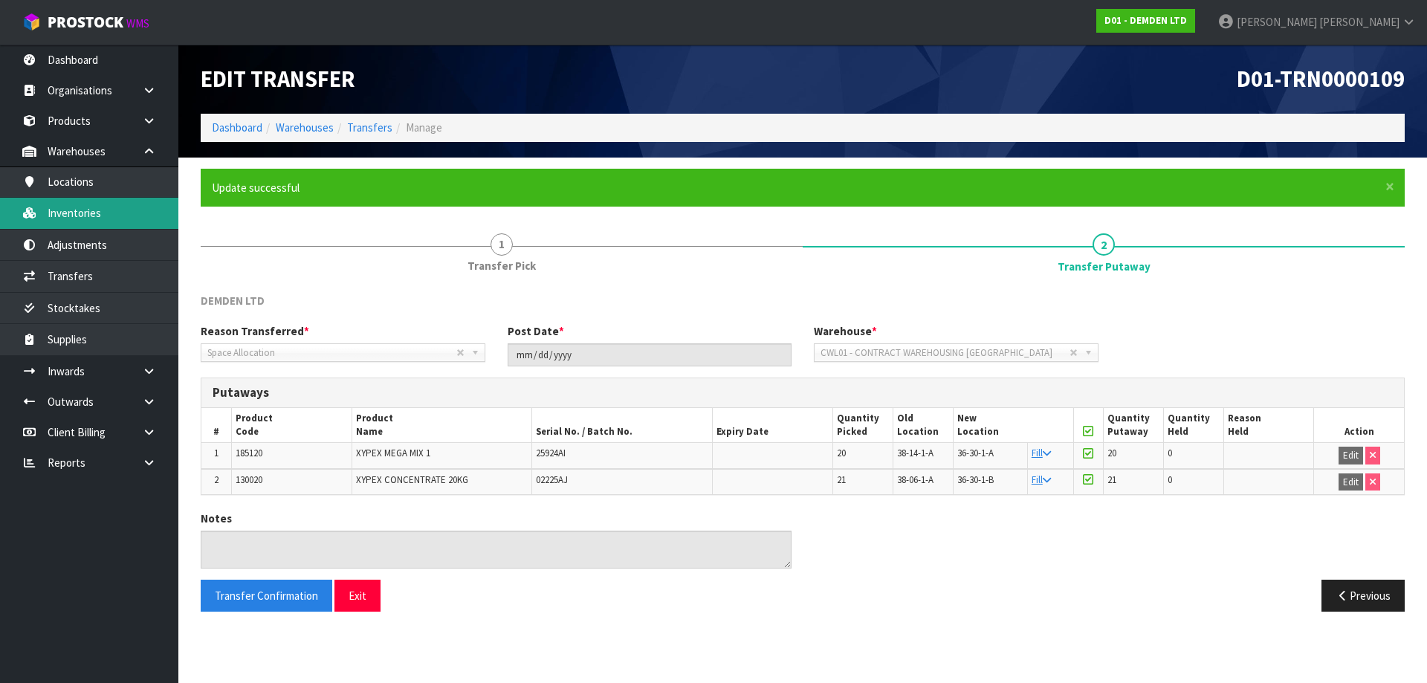
click at [103, 213] on link "Inventories" at bounding box center [89, 213] width 178 height 30
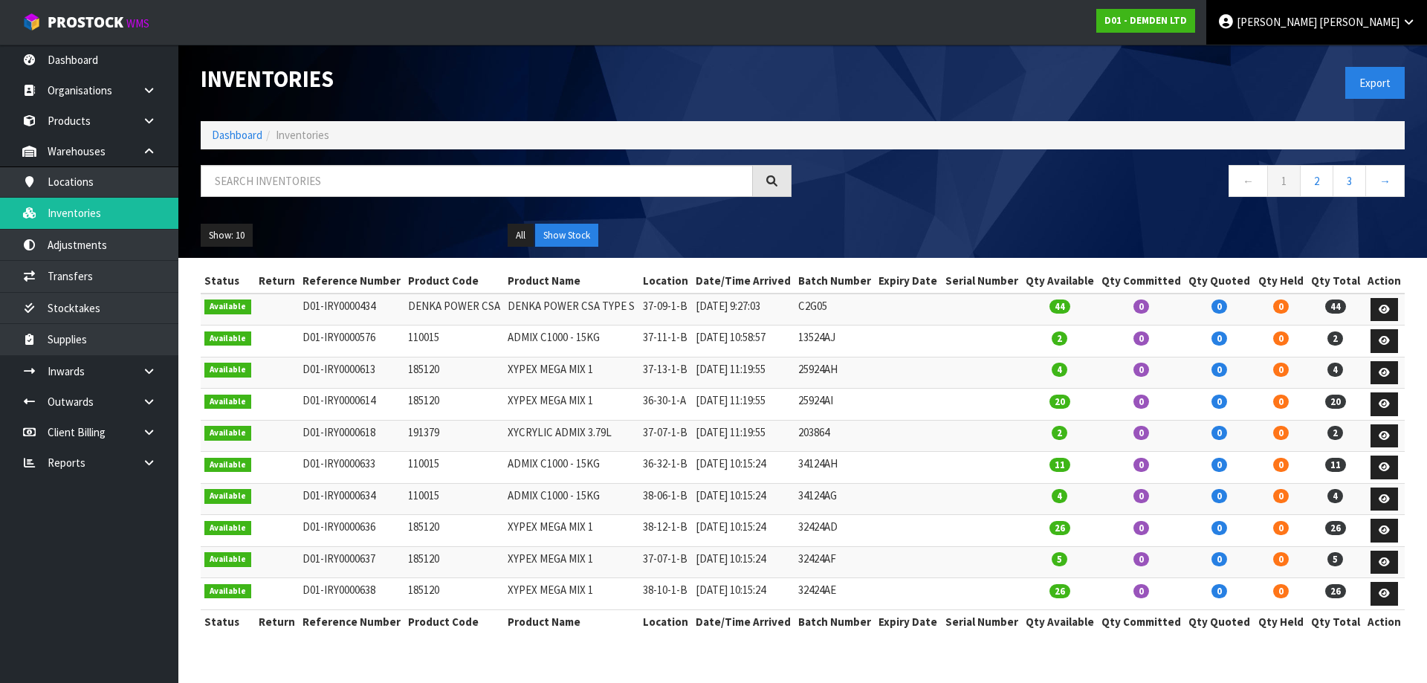
click at [1365, 11] on link "James Luff" at bounding box center [1316, 22] width 221 height 45
click at [1364, 60] on link "Logout" at bounding box center [1367, 59] width 117 height 20
